Goal: Information Seeking & Learning: Understand process/instructions

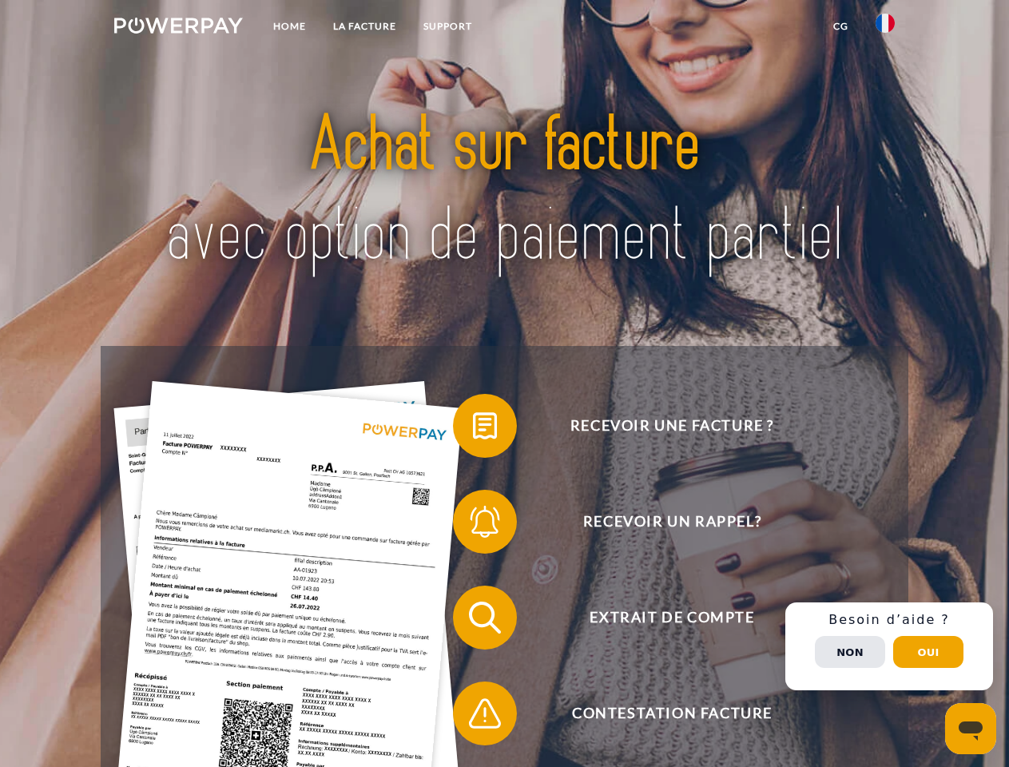
click at [178, 28] on img at bounding box center [178, 26] width 129 height 16
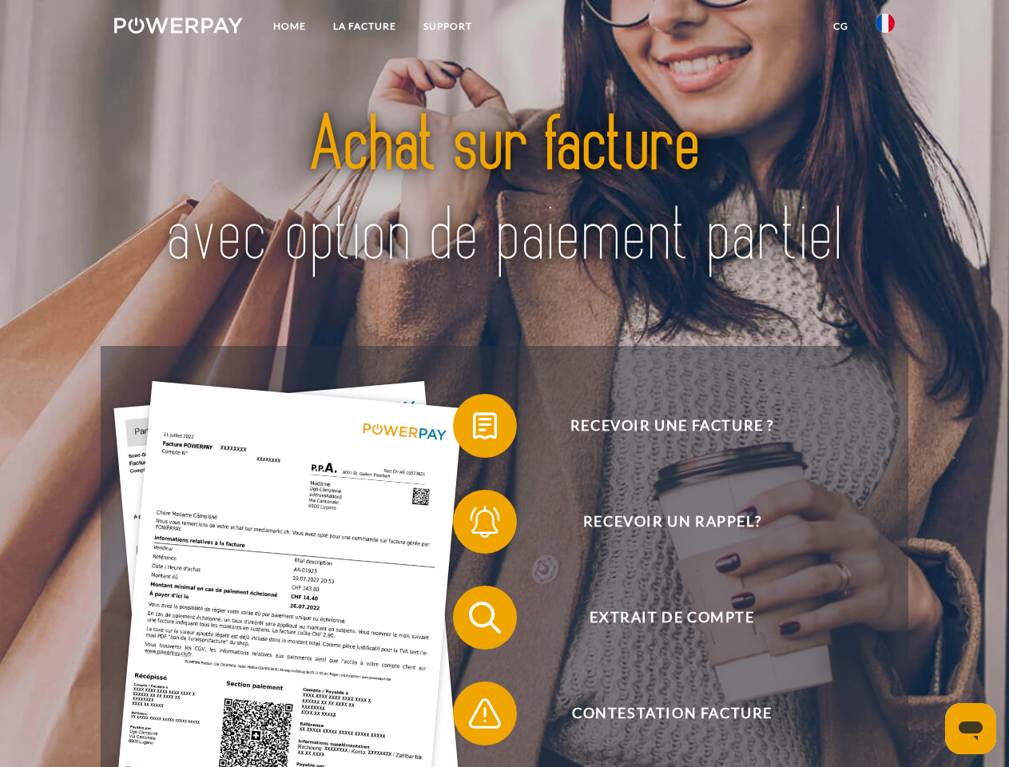
click at [885, 28] on img at bounding box center [884, 23] width 19 height 19
click at [840, 26] on link "CG" at bounding box center [840, 26] width 42 height 29
click at [473, 429] on span at bounding box center [461, 426] width 80 height 80
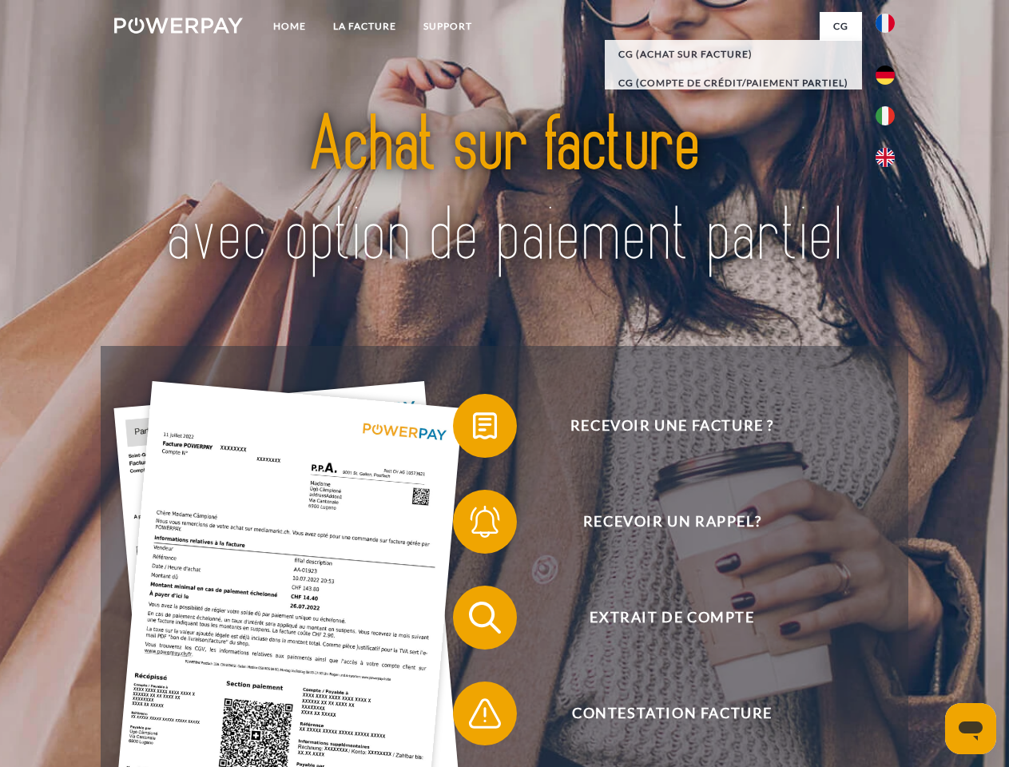
click at [473, 525] on span at bounding box center [461, 522] width 80 height 80
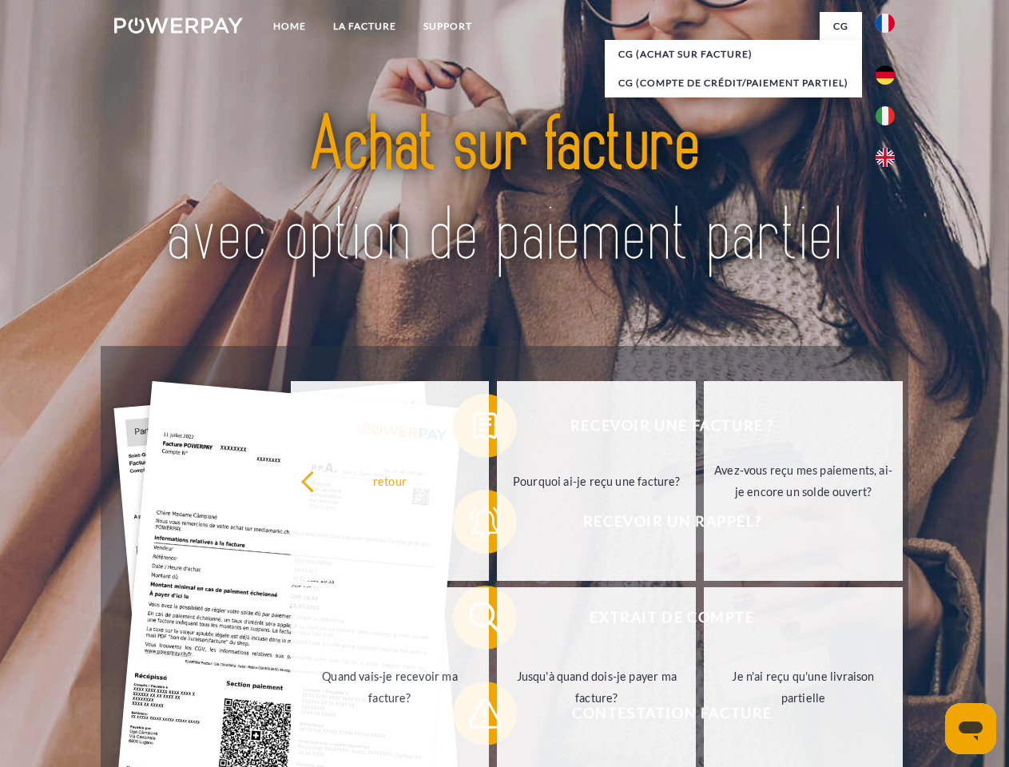
click at [497, 621] on link "Jusqu'à quand dois-je payer ma facture?" at bounding box center [596, 687] width 199 height 200
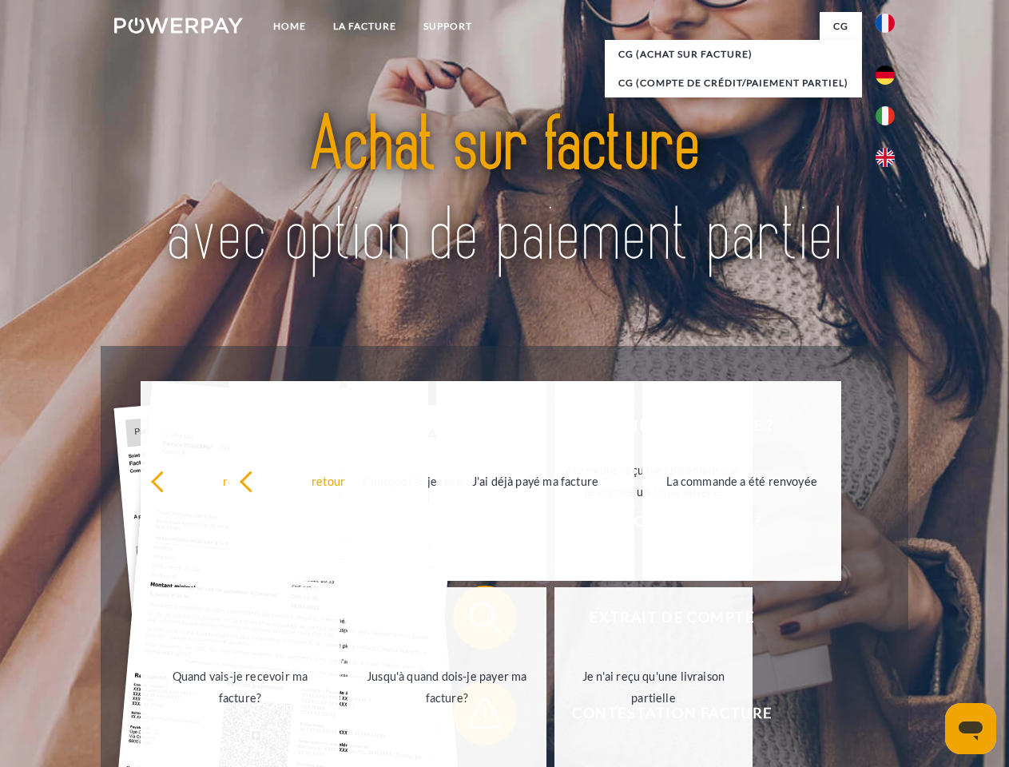
click at [473, 716] on span at bounding box center [461, 713] width 80 height 80
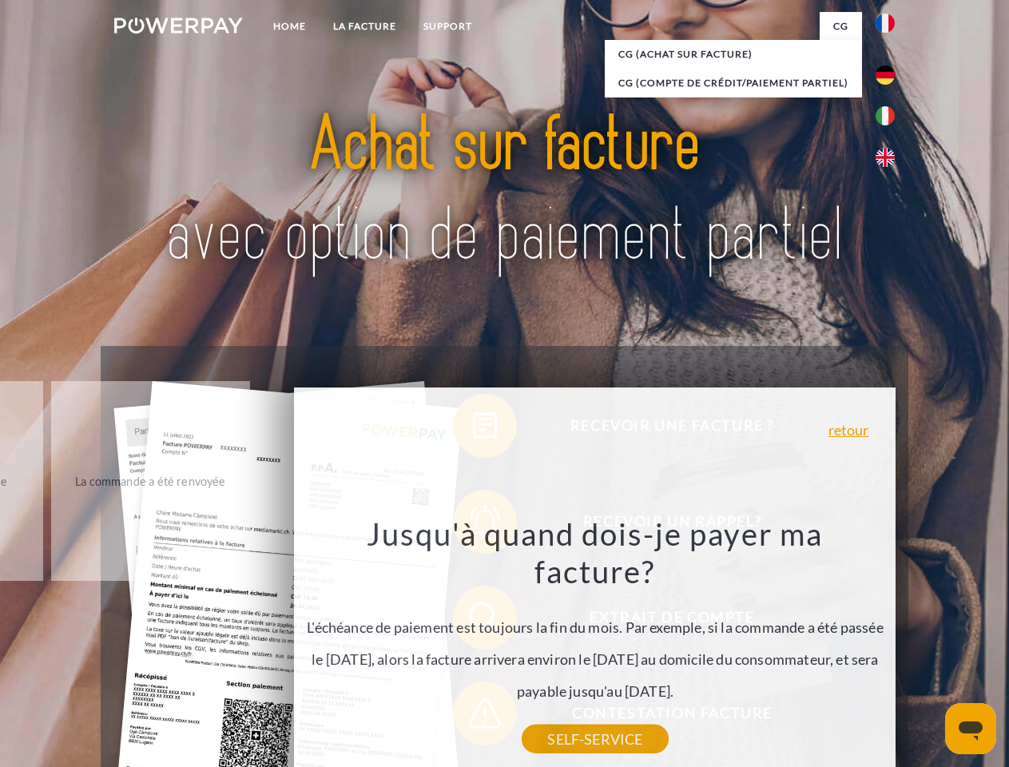
click at [889, 646] on div "Recevoir une facture ? Recevoir un rappel? Extrait de compte retour" at bounding box center [504, 665] width 807 height 639
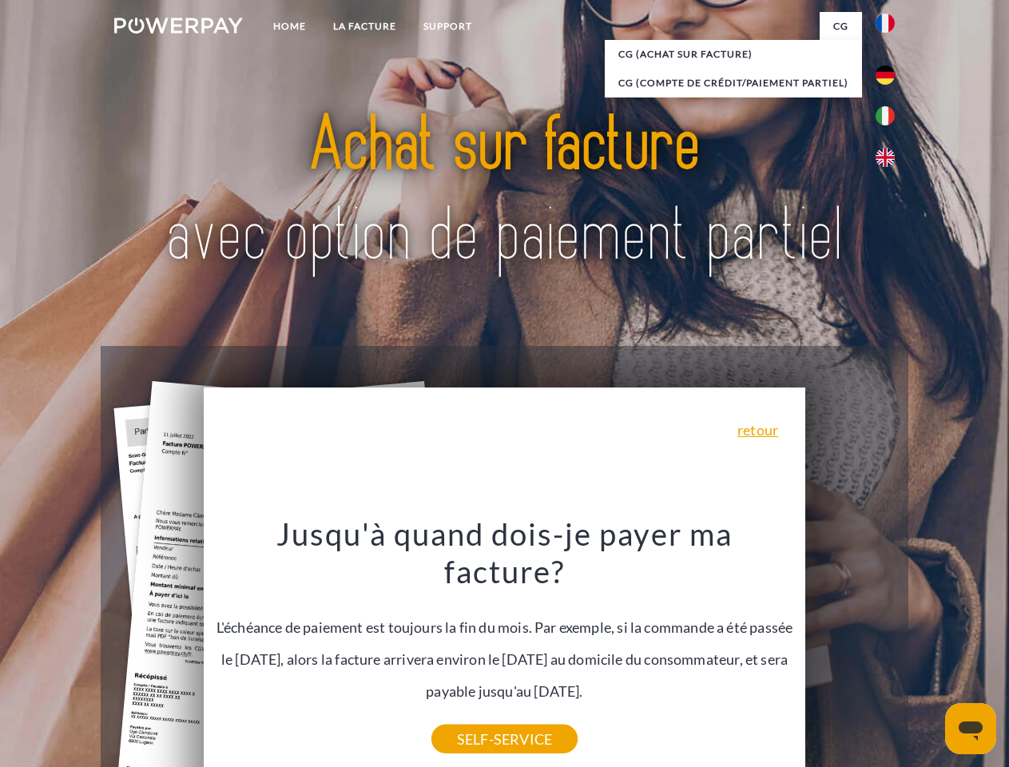
click at [850, 649] on span "Extrait de compte" at bounding box center [671, 617] width 391 height 64
click at [928, 652] on header "Home LA FACTURE Support" at bounding box center [504, 551] width 1009 height 1103
